Goal: Task Accomplishment & Management: Understand process/instructions

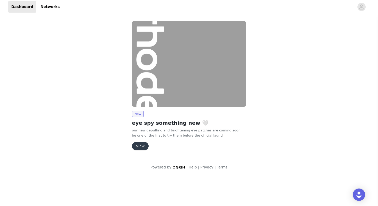
click at [137, 148] on button "View" at bounding box center [140, 146] width 17 height 8
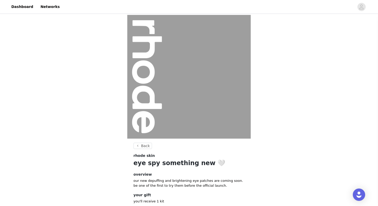
scroll to position [33, 0]
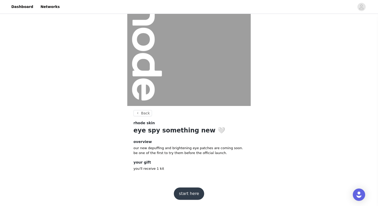
click at [192, 189] on button "start here" at bounding box center [189, 193] width 30 height 12
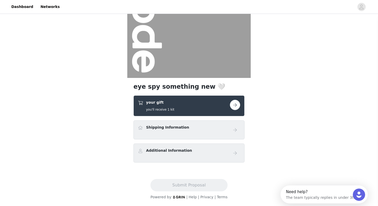
click at [214, 108] on div "your gift you'll receive 1 kit" at bounding box center [184, 106] width 92 height 12
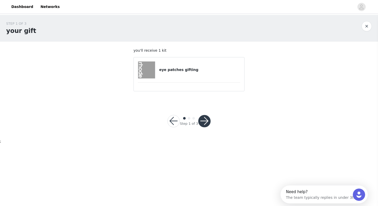
click at [204, 120] on button "button" at bounding box center [204, 121] width 12 height 12
